Goal: Transaction & Acquisition: Purchase product/service

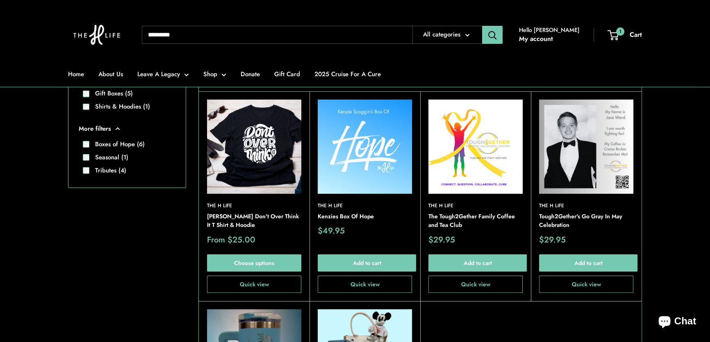
scroll to position [223, 0]
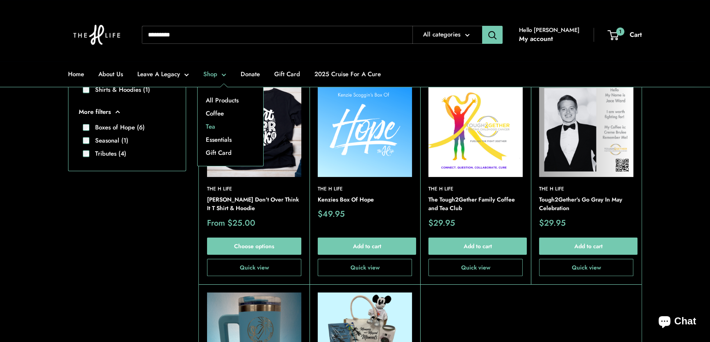
click at [214, 127] on link "Tea" at bounding box center [231, 126] width 66 height 13
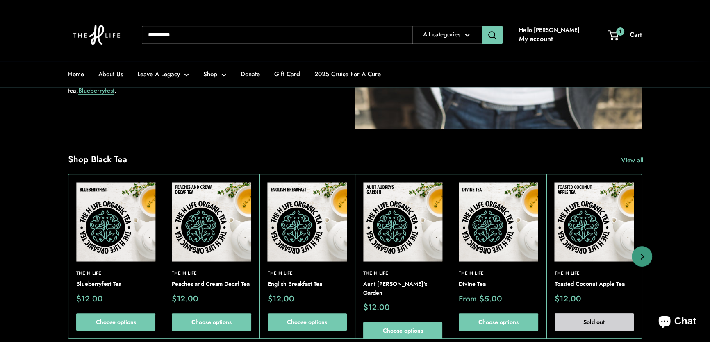
scroll to position [671, 0]
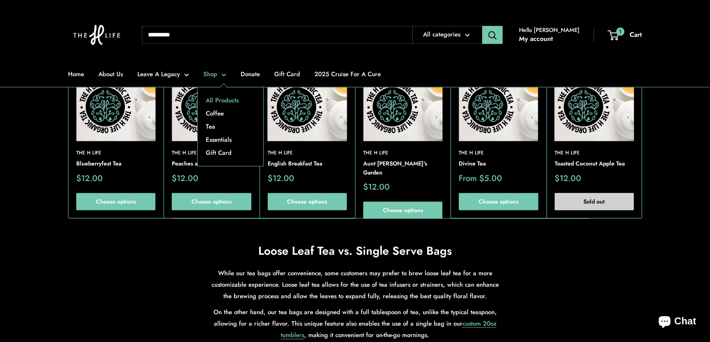
click at [221, 97] on link "All Products" at bounding box center [231, 100] width 66 height 13
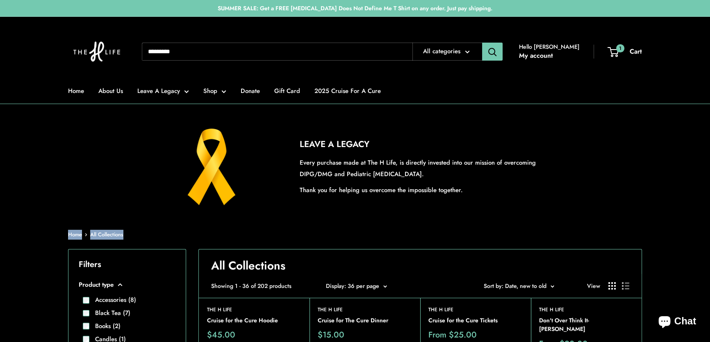
drag, startPoint x: 590, startPoint y: 209, endPoint x: 620, endPoint y: 36, distance: 176.3
drag, startPoint x: 524, startPoint y: 124, endPoint x: 364, endPoint y: 124, distance: 159.4
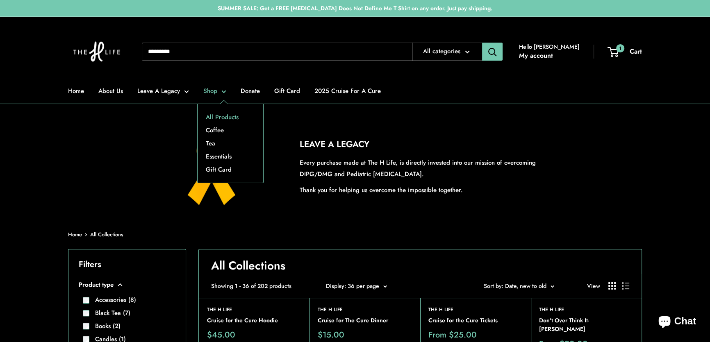
click at [213, 114] on link "All Products" at bounding box center [231, 117] width 66 height 13
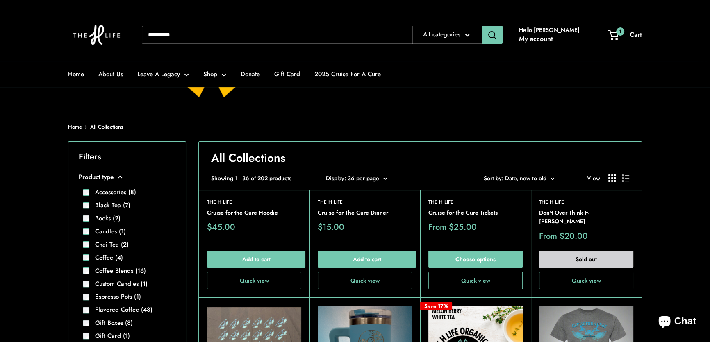
scroll to position [111, 0]
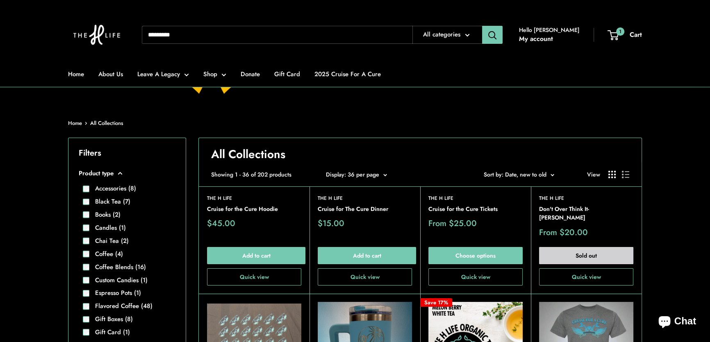
click at [550, 173] on button "Sort by Sort by: Date, new to old" at bounding box center [519, 174] width 70 height 11
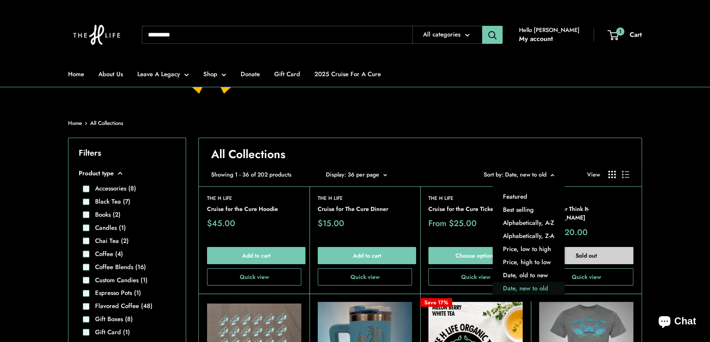
click at [532, 286] on button "Date, new to old" at bounding box center [529, 288] width 72 height 13
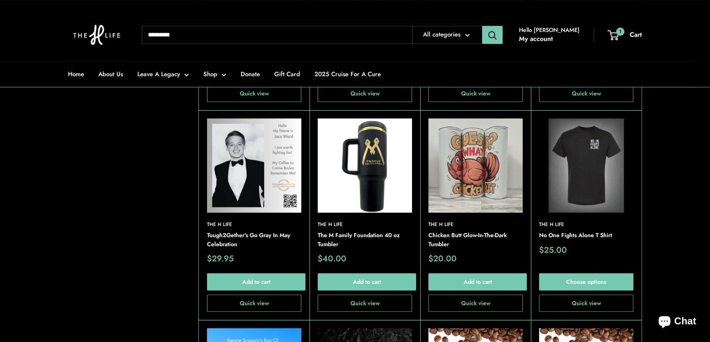
scroll to position [1080, 0]
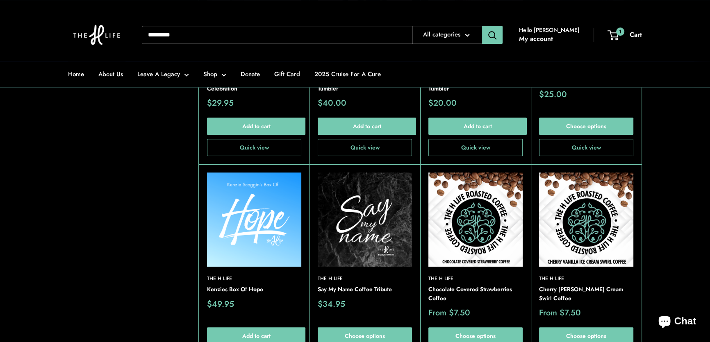
click at [248, 200] on img at bounding box center [254, 220] width 94 height 94
click at [356, 187] on img at bounding box center [365, 220] width 94 height 94
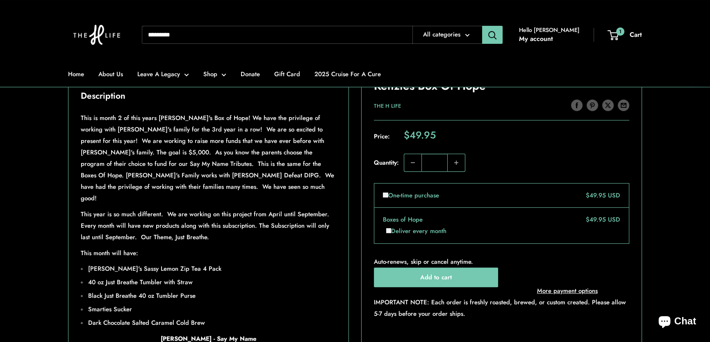
scroll to position [521, 0]
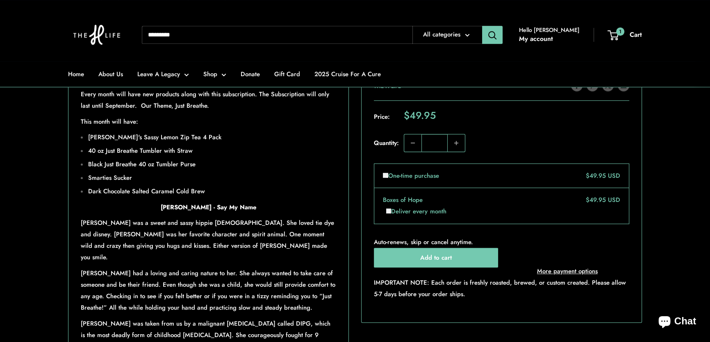
click at [351, 210] on div "Roll over image to zoom in Click on image to zoom / Kenzies Box Of Hope Save 0 …" at bounding box center [355, 59] width 574 height 698
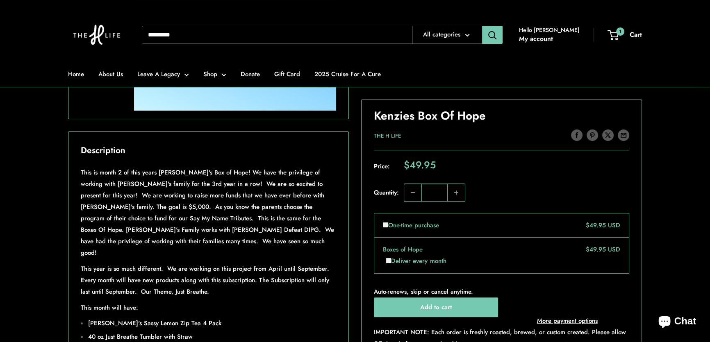
scroll to position [186, 0]
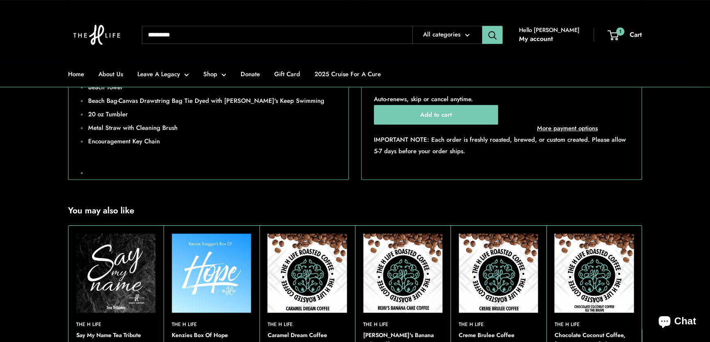
scroll to position [521, 0]
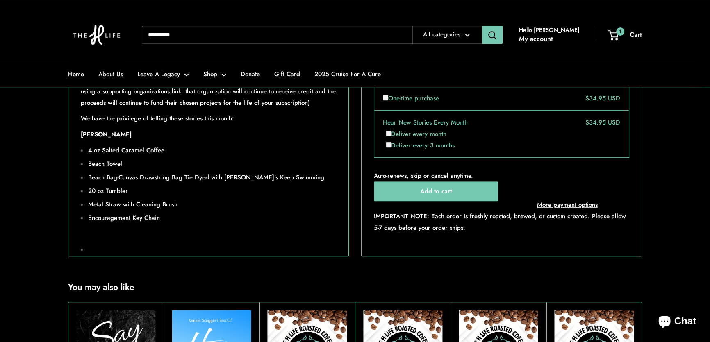
click at [347, 164] on div "Say My Name is dedicated to telling the stories of the brave warriors who have …" at bounding box center [208, 113] width 280 height 285
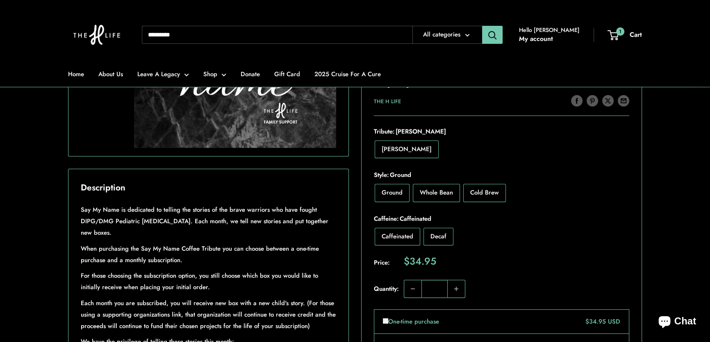
scroll to position [186, 0]
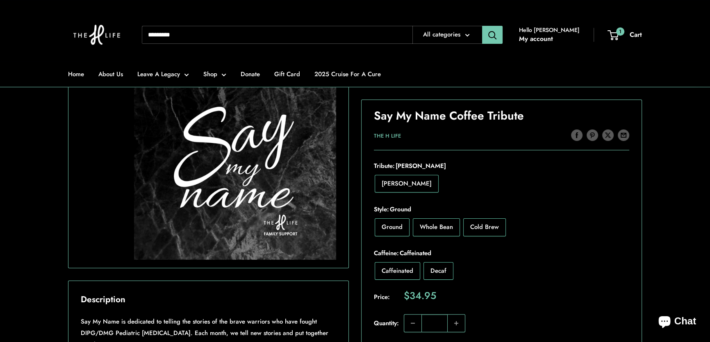
click at [266, 33] on input "Search..." at bounding box center [277, 35] width 271 height 18
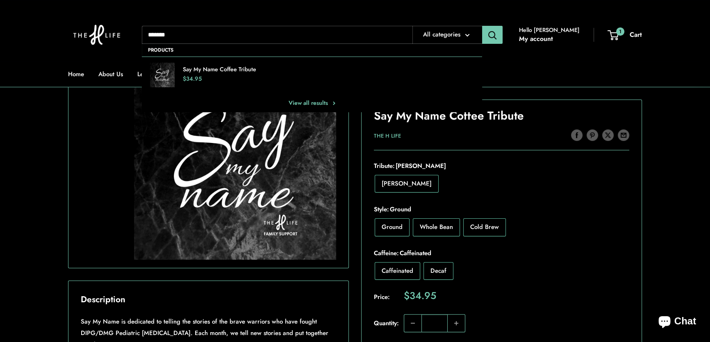
type input "******"
click at [482, 26] on button "Search" at bounding box center [492, 35] width 20 height 18
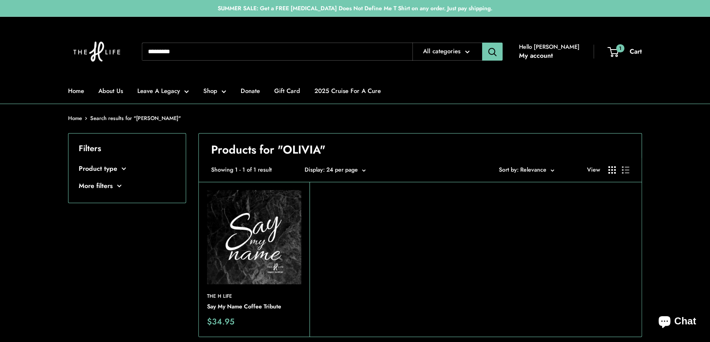
click at [257, 243] on img at bounding box center [254, 237] width 94 height 94
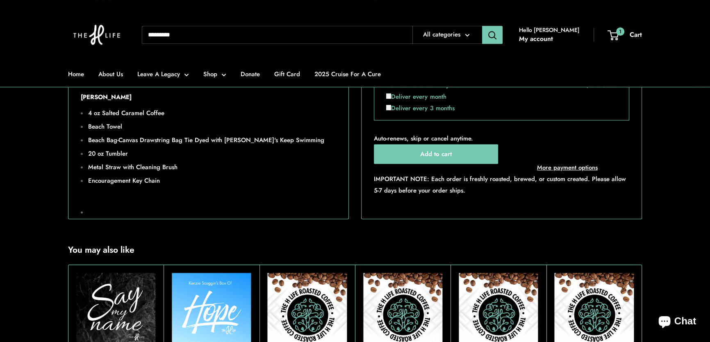
scroll to position [521, 0]
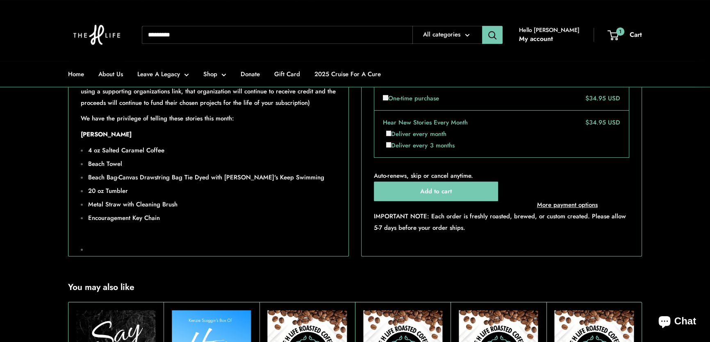
click at [210, 39] on input "Search..." at bounding box center [277, 35] width 271 height 18
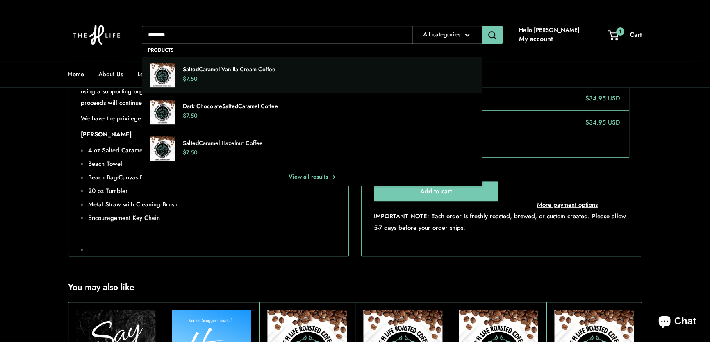
type input "******"
click at [221, 74] on div "Salted Caramel Vanilla Cream Coffee $7.50" at bounding box center [328, 75] width 291 height 19
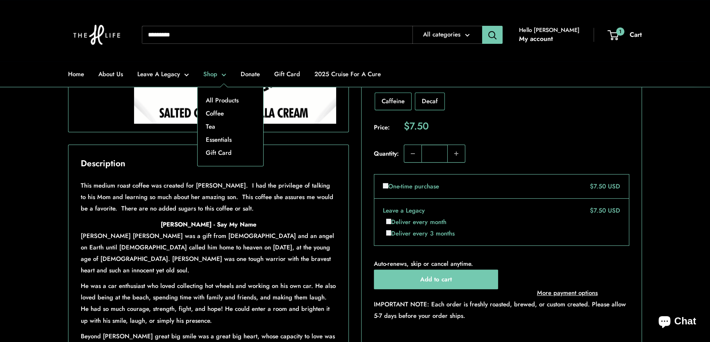
scroll to position [335, 0]
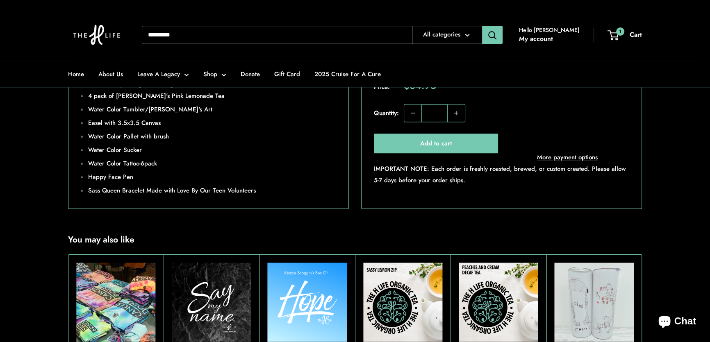
scroll to position [633, 0]
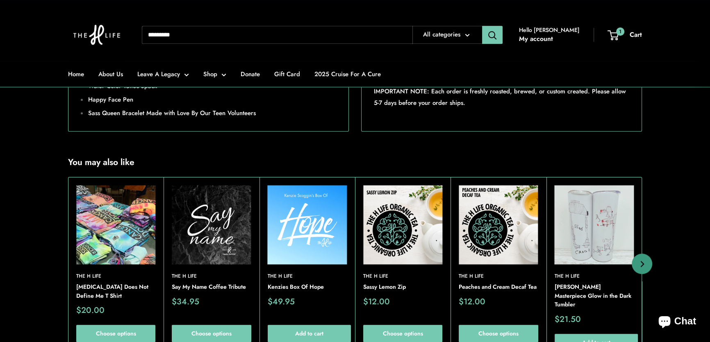
click at [207, 243] on img at bounding box center [211, 224] width 79 height 79
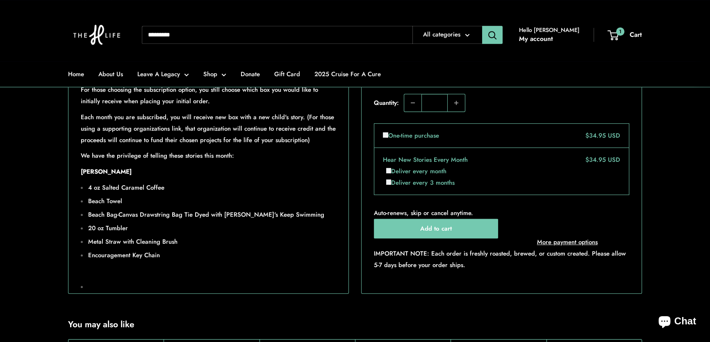
scroll to position [708, 0]
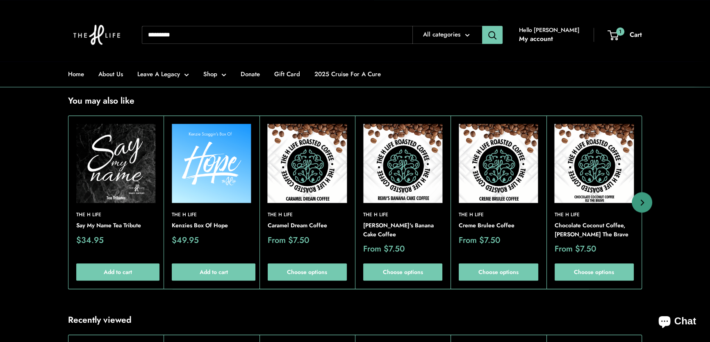
click at [100, 181] on img at bounding box center [115, 163] width 79 height 79
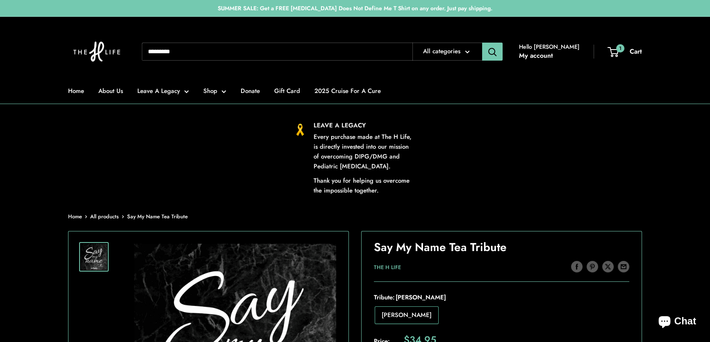
drag, startPoint x: 348, startPoint y: 257, endPoint x: 354, endPoint y: 255, distance: 5.6
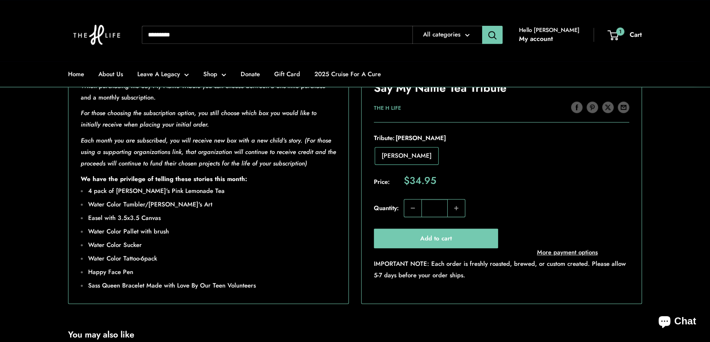
scroll to position [261, 0]
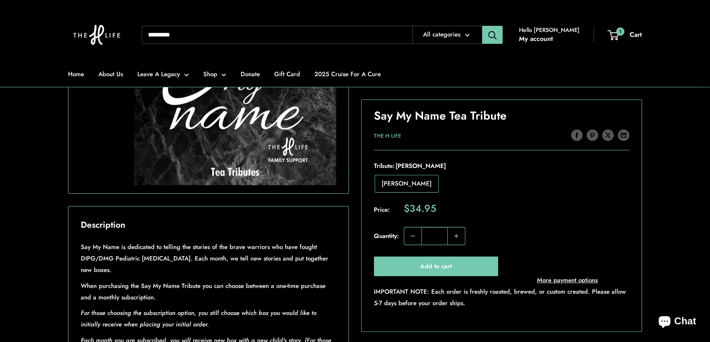
click at [351, 220] on div "Roll over image to zoom in Click on image to zoom / Say My Name Tea Tribute Sav…" at bounding box center [355, 237] width 574 height 534
click at [222, 34] on input "Search..." at bounding box center [277, 35] width 271 height 18
type input "******"
click at [482, 26] on button "Search" at bounding box center [492, 35] width 20 height 18
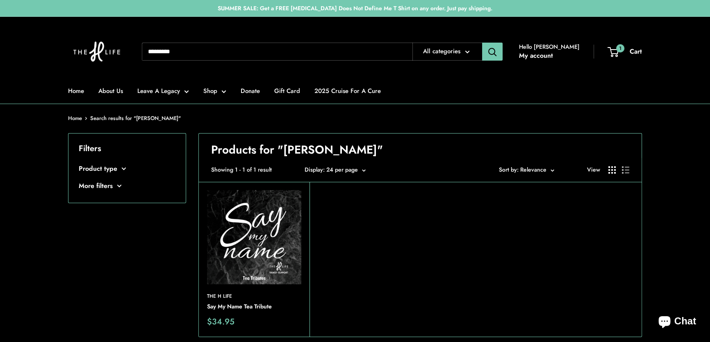
click at [242, 237] on img at bounding box center [254, 237] width 94 height 94
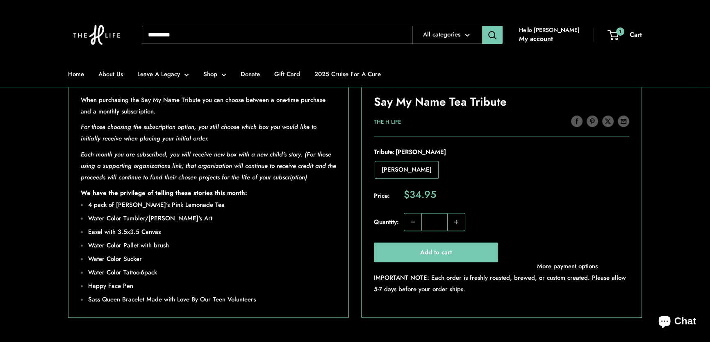
scroll to position [782, 0]
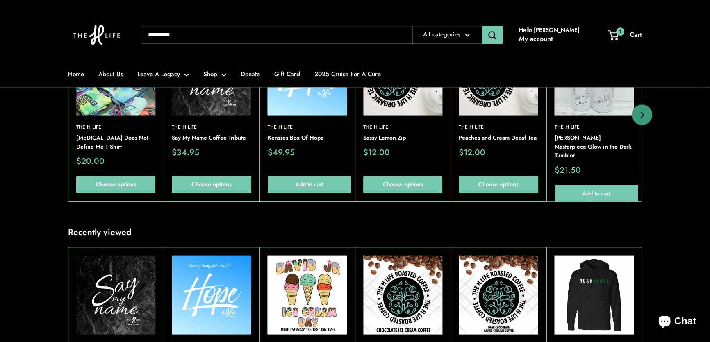
click at [205, 105] on img at bounding box center [211, 75] width 79 height 79
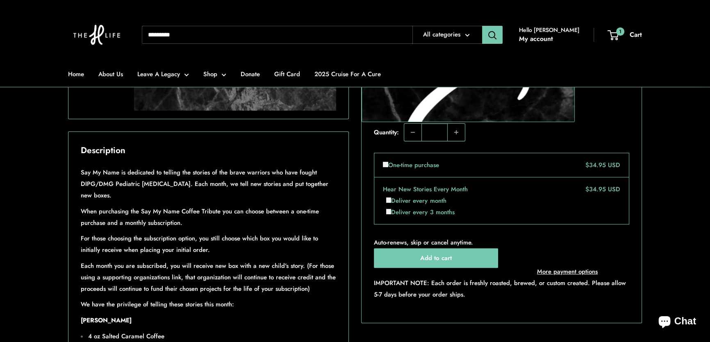
scroll to position [484, 0]
